Goal: Task Accomplishment & Management: Complete application form

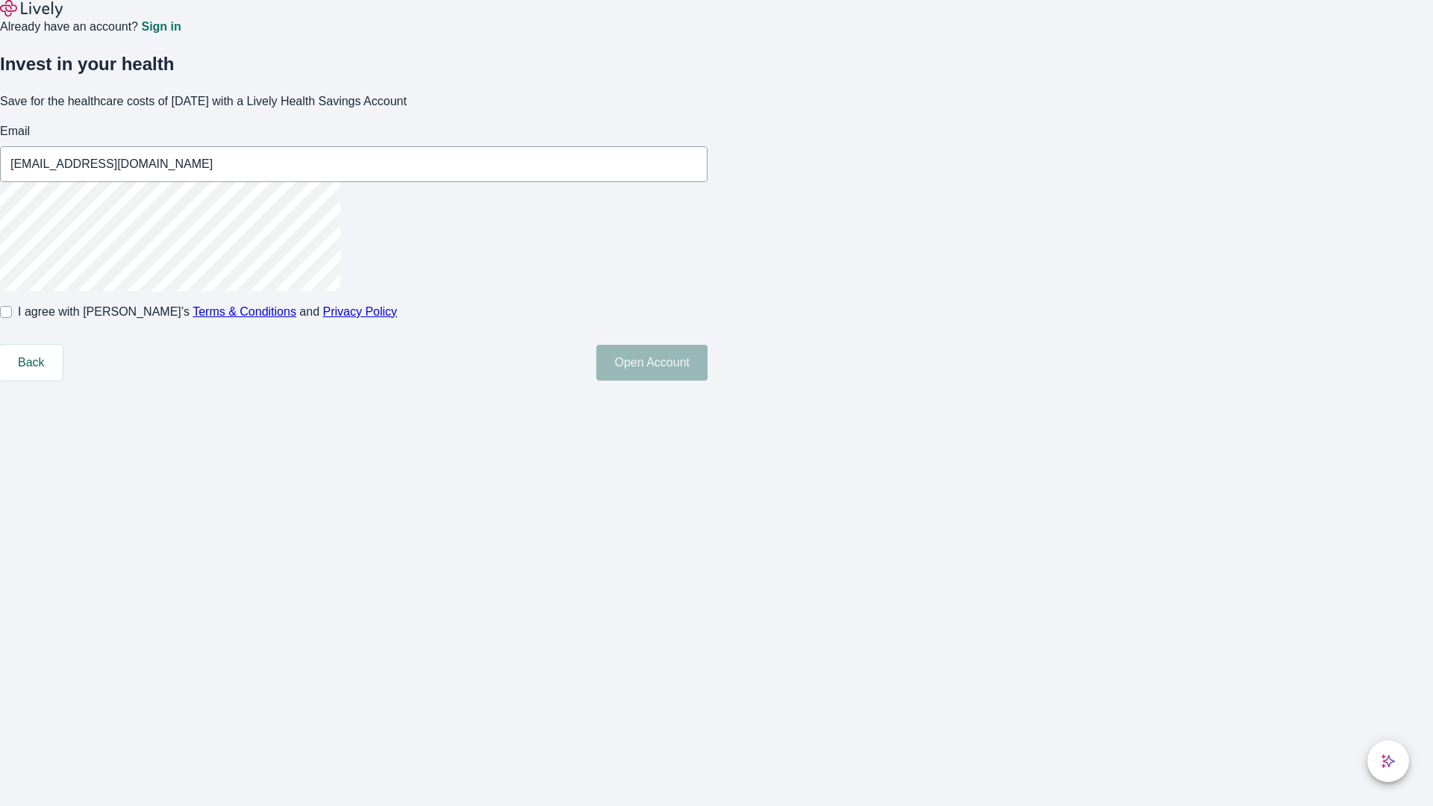
click at [12, 318] on input "I agree with Lively’s Terms & Conditions and Privacy Policy" at bounding box center [6, 312] width 12 height 12
checkbox input "true"
click at [707, 381] on button "Open Account" at bounding box center [651, 363] width 111 height 36
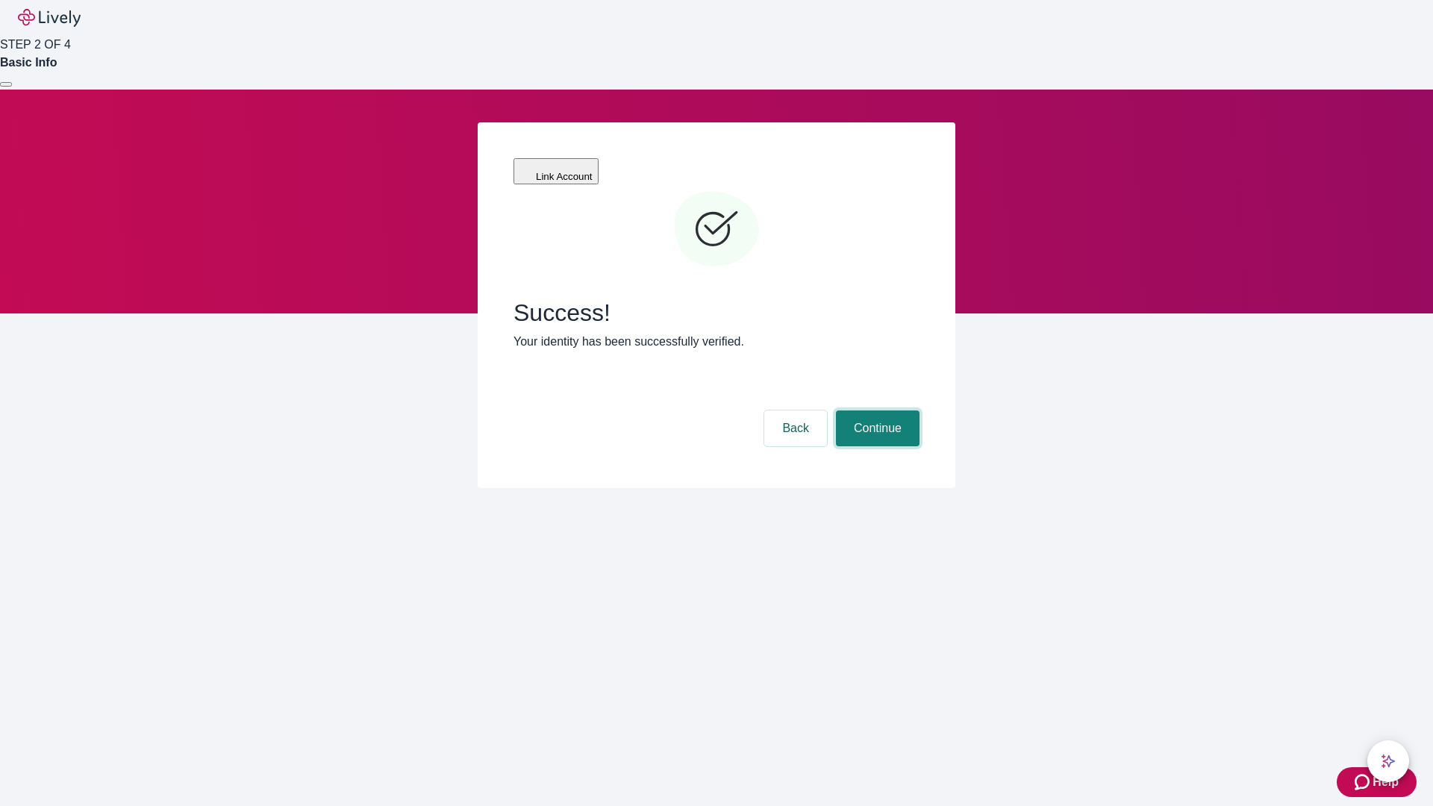
click at [875, 410] on button "Continue" at bounding box center [878, 428] width 84 height 36
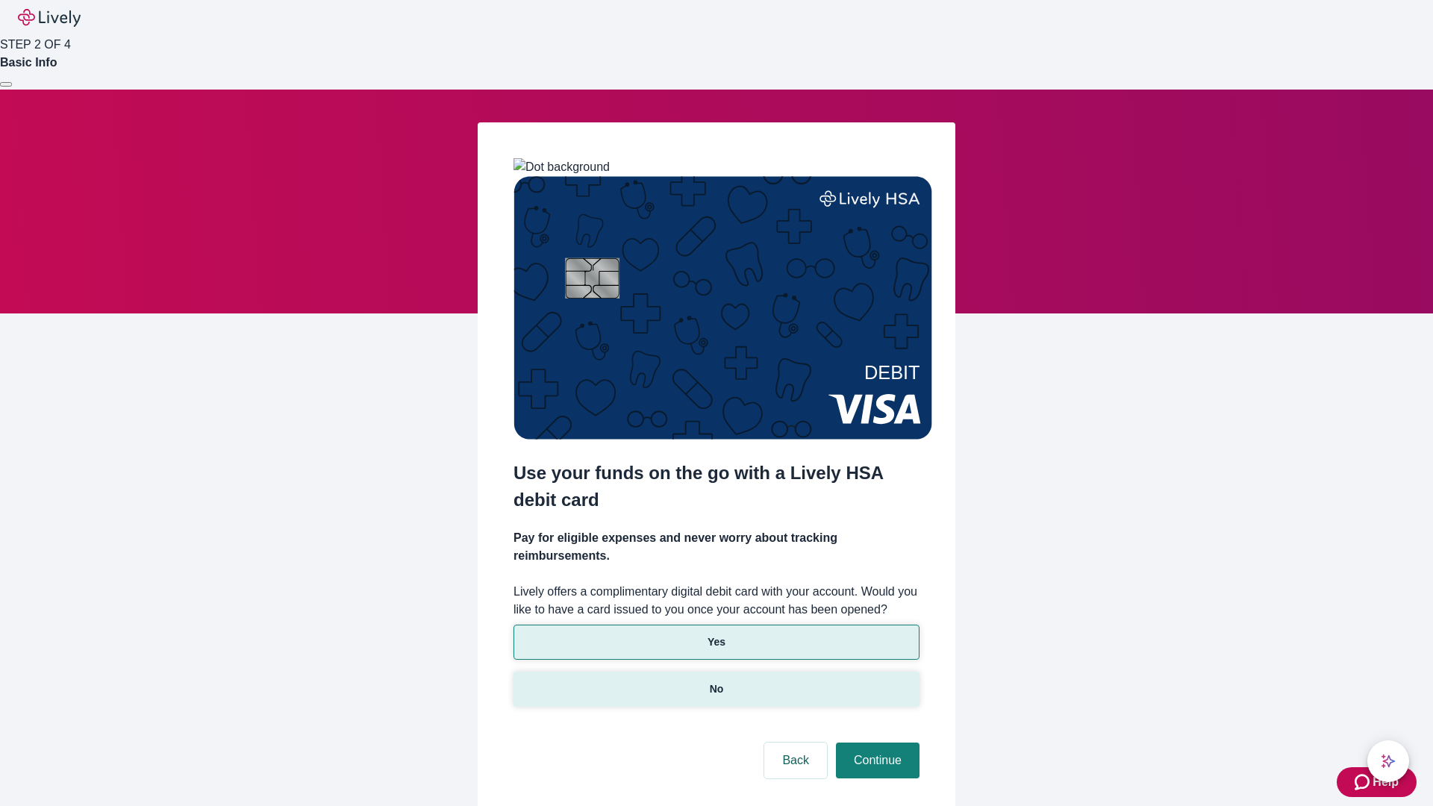
click at [716, 681] on p "No" at bounding box center [717, 689] width 14 height 16
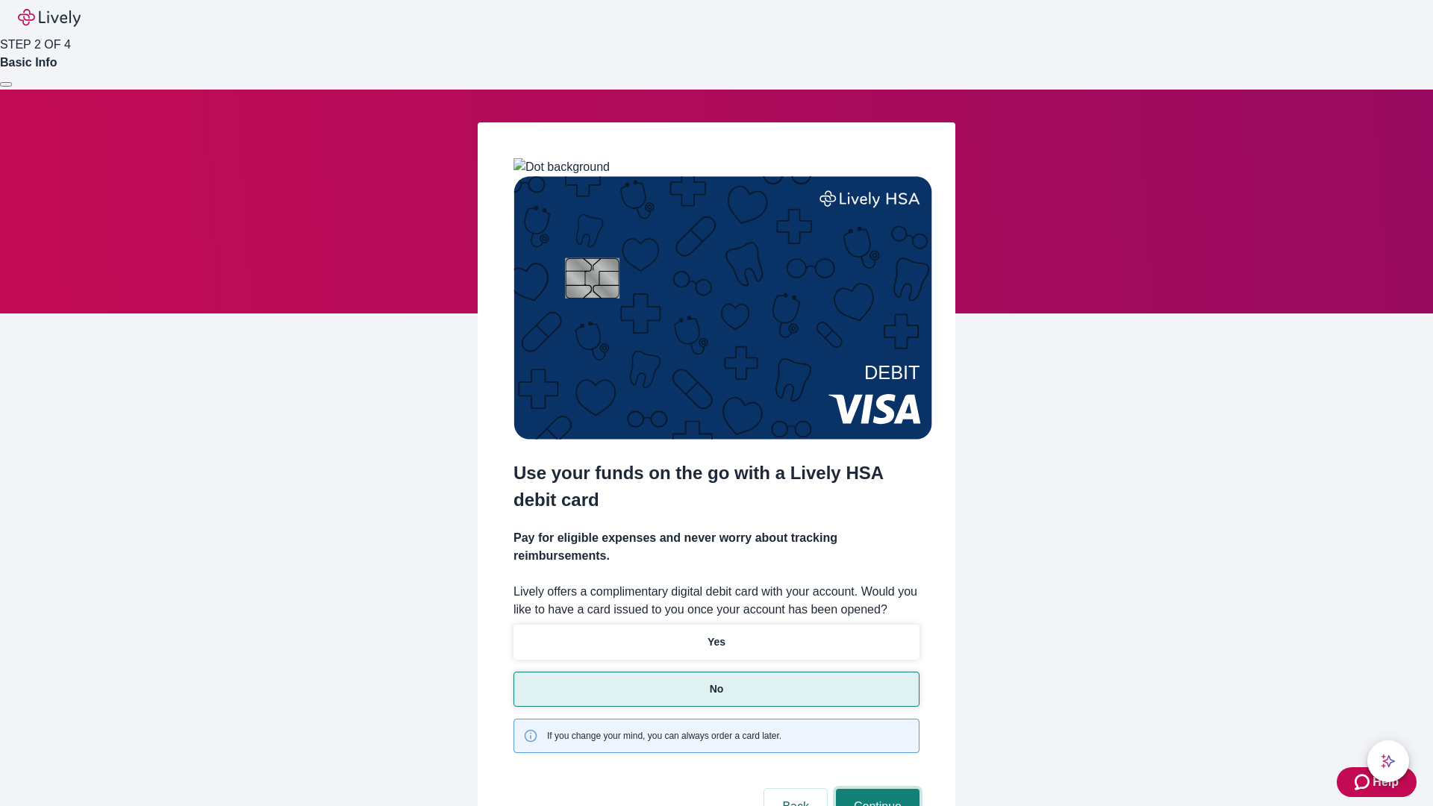
click at [875, 789] on button "Continue" at bounding box center [878, 807] width 84 height 36
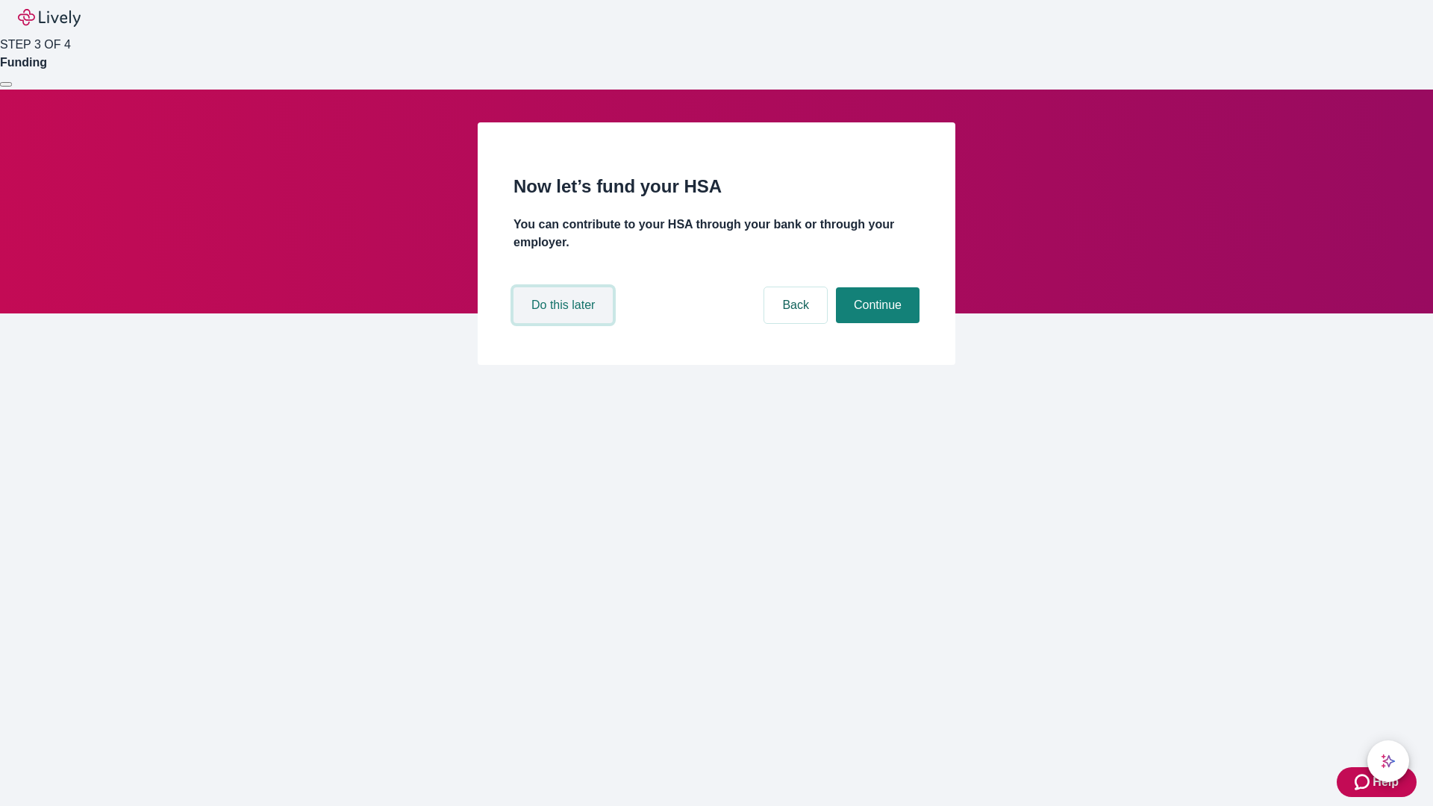
click at [565, 323] on button "Do this later" at bounding box center [562, 305] width 99 height 36
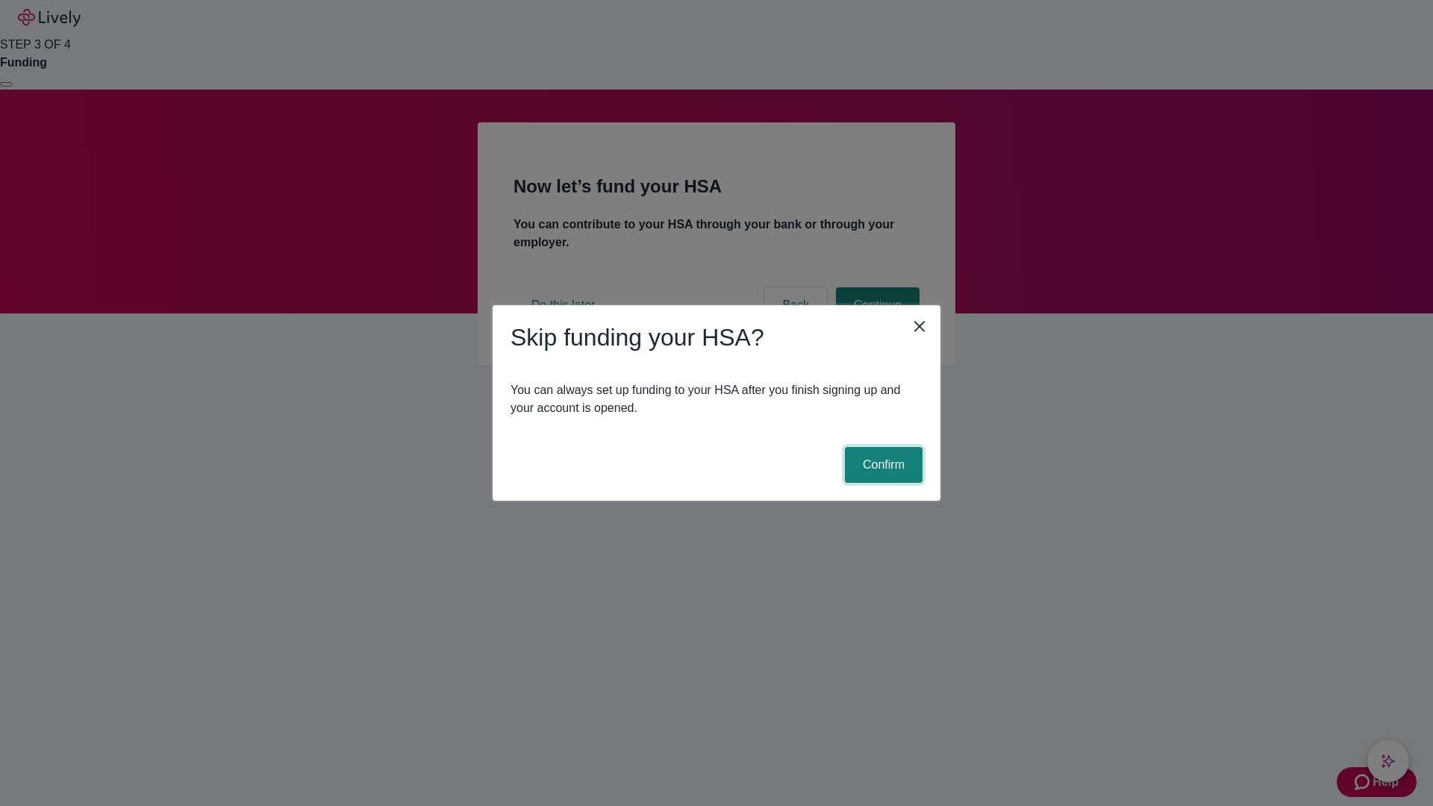
click at [881, 465] on button "Confirm" at bounding box center [884, 465] width 78 height 36
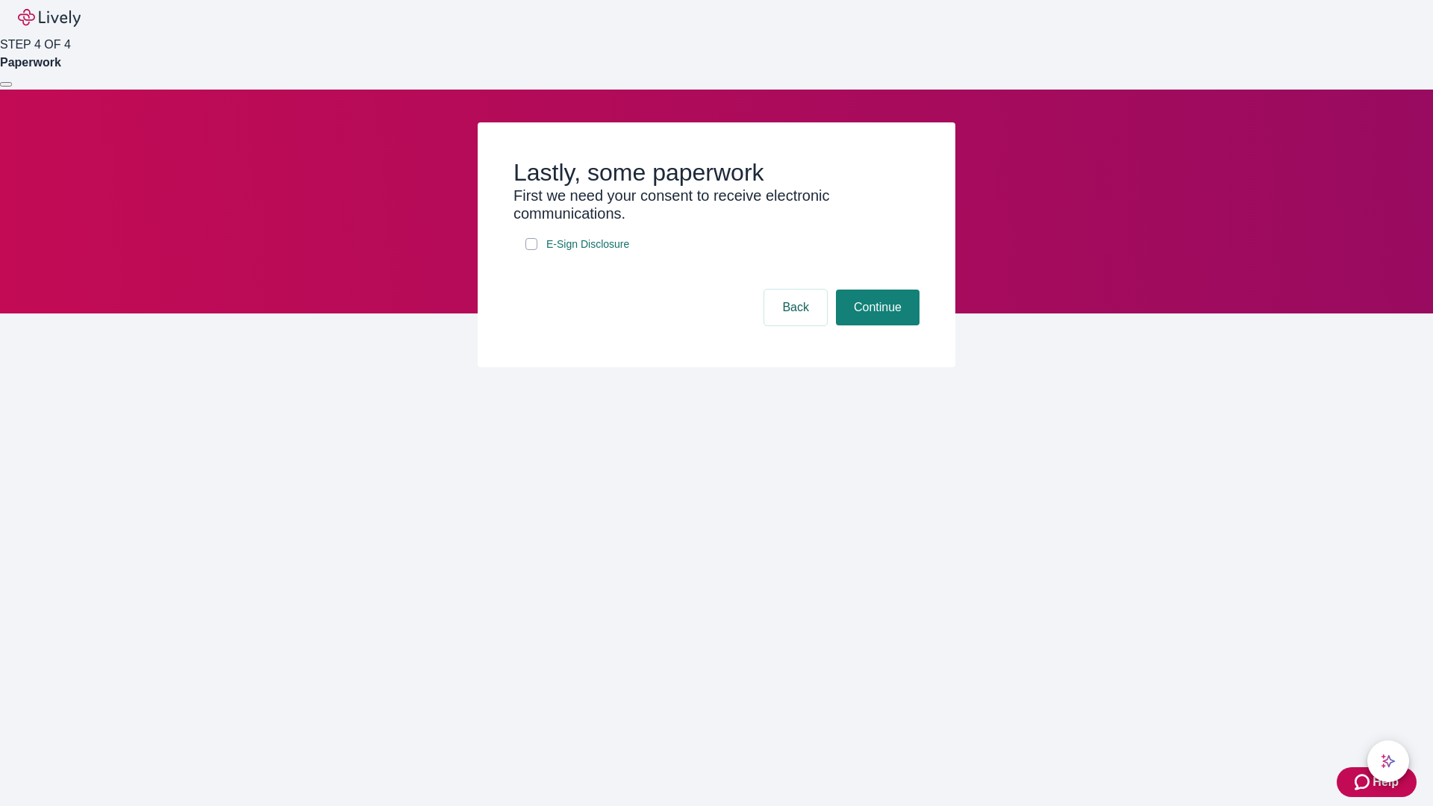
click at [531, 250] on input "E-Sign Disclosure" at bounding box center [531, 244] width 12 height 12
checkbox input "true"
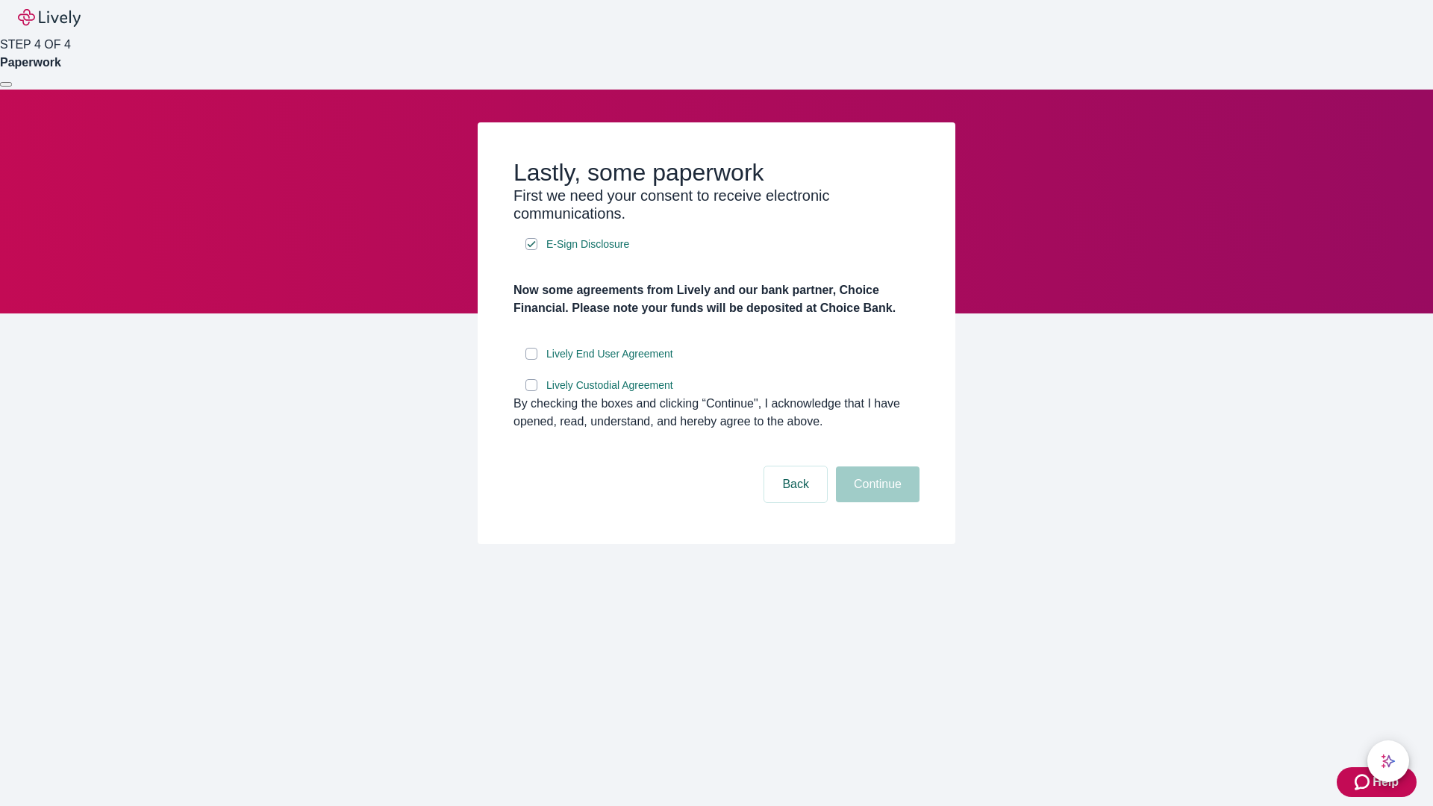
click at [531, 360] on input "Lively End User Agreement" at bounding box center [531, 354] width 12 height 12
checkbox input "true"
click at [531, 391] on input "Lively Custodial Agreement" at bounding box center [531, 385] width 12 height 12
checkbox input "true"
click at [875, 502] on button "Continue" at bounding box center [878, 484] width 84 height 36
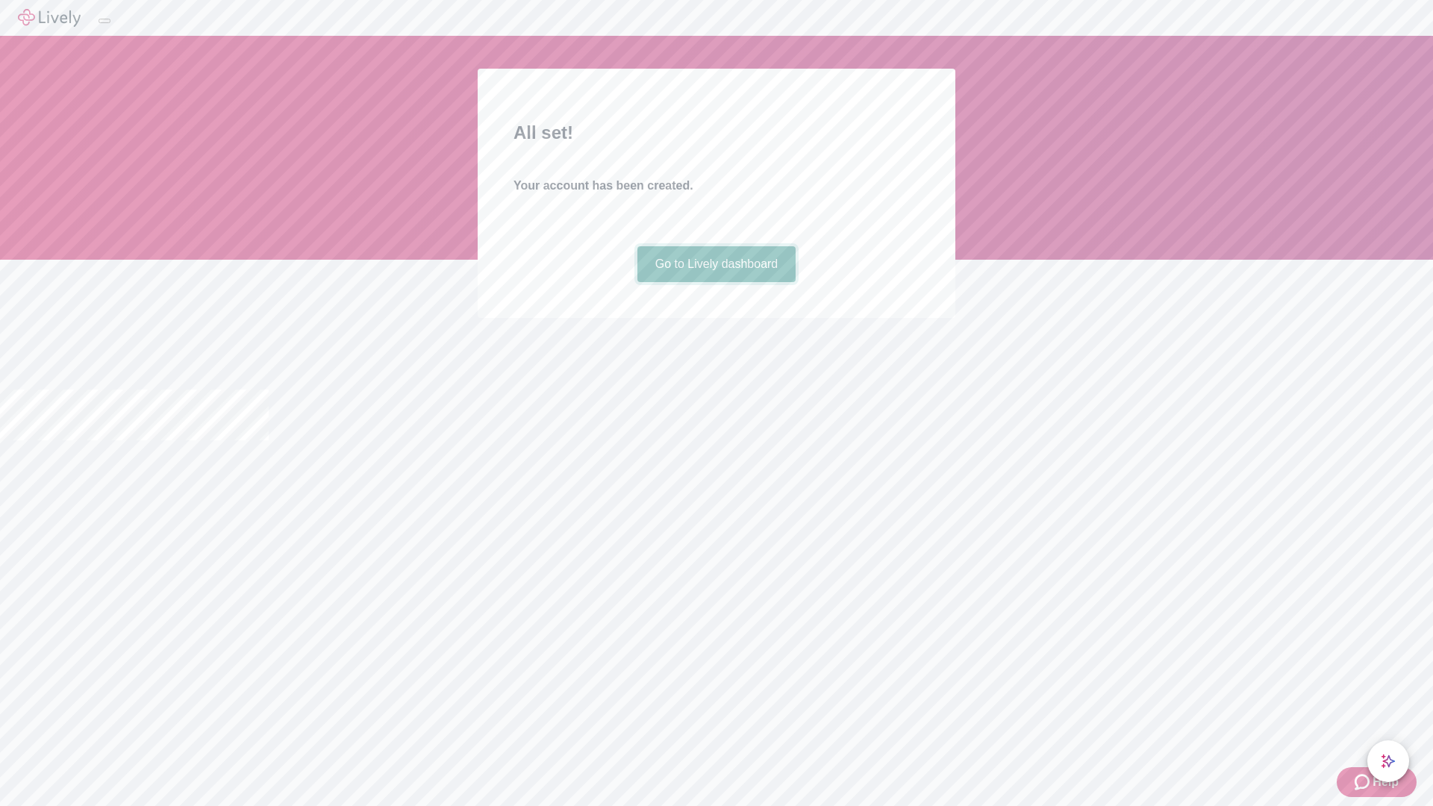
click at [716, 282] on link "Go to Lively dashboard" at bounding box center [716, 264] width 159 height 36
